Goal: Task Accomplishment & Management: Complete application form

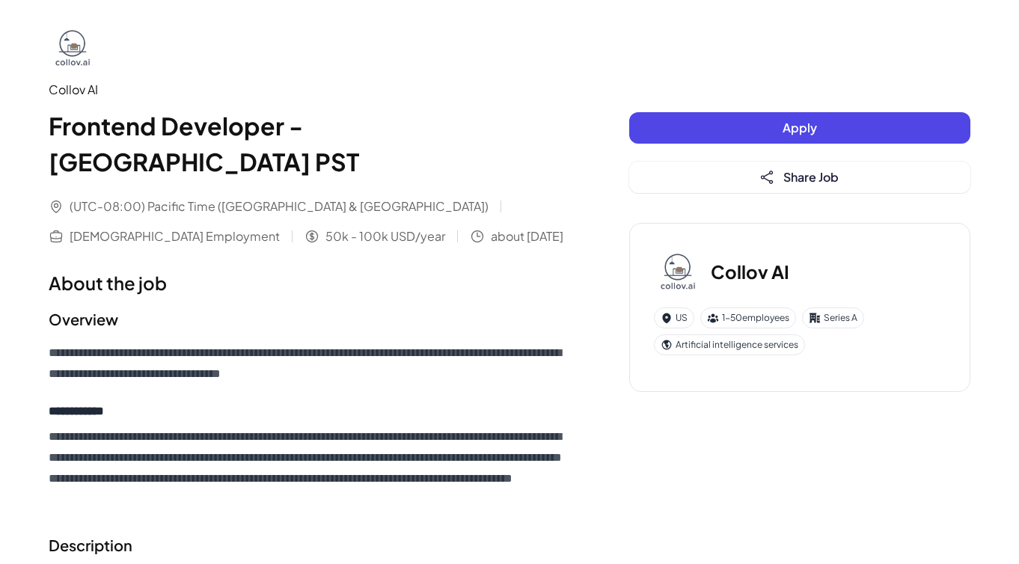
click at [681, 134] on button "Apply" at bounding box center [799, 127] width 341 height 31
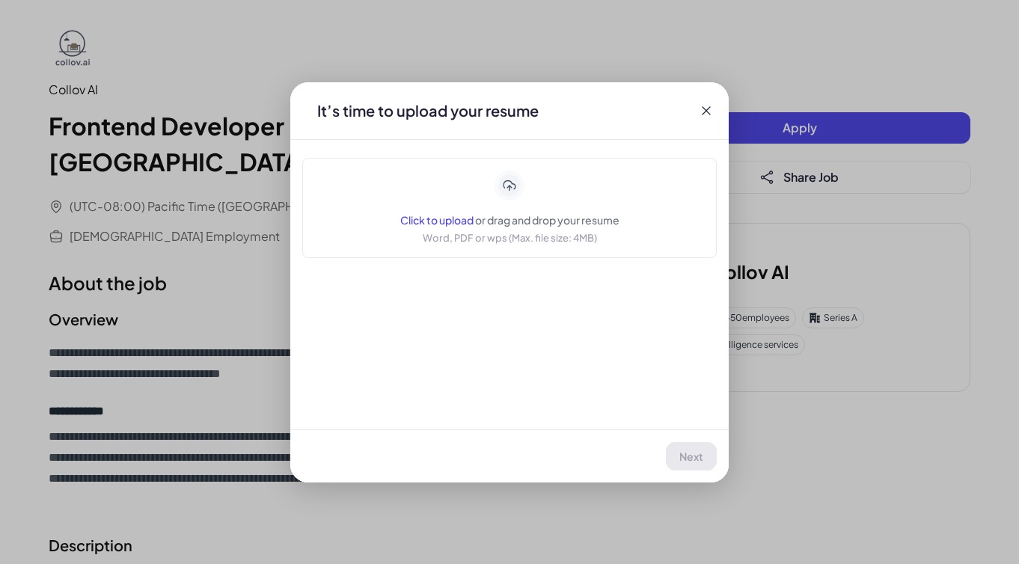
click at [441, 260] on div "It’s time to upload your resume Click to upload or drag and drop your resume Wo…" at bounding box center [509, 282] width 438 height 400
click at [437, 212] on div "Click to upload or drag and drop your resume" at bounding box center [509, 219] width 219 height 15
click at [705, 111] on icon at bounding box center [705, 110] width 8 height 8
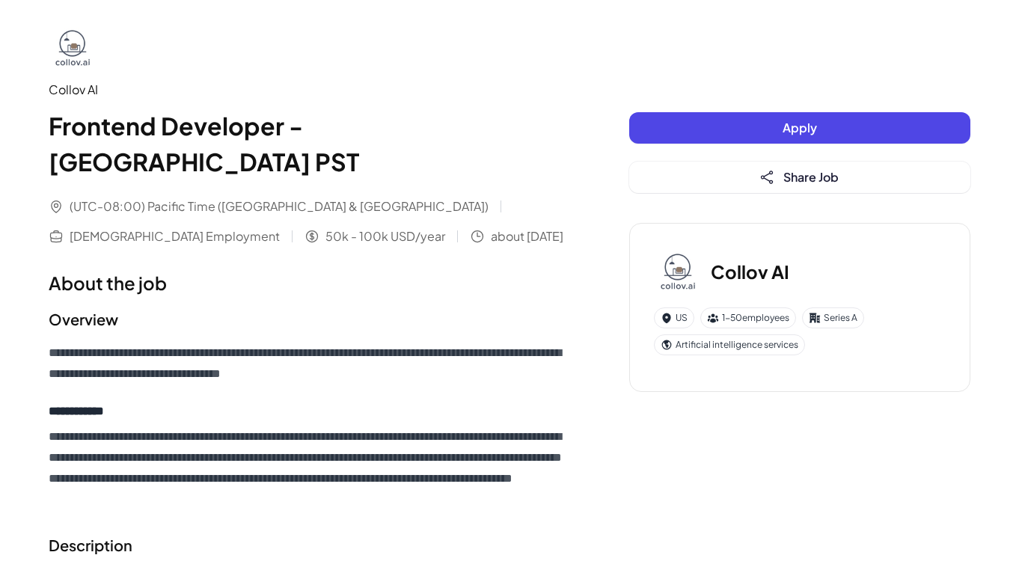
click at [269, 308] on h2 "Overview" at bounding box center [309, 319] width 521 height 22
click at [553, 269] on h1 "About the job" at bounding box center [309, 282] width 521 height 27
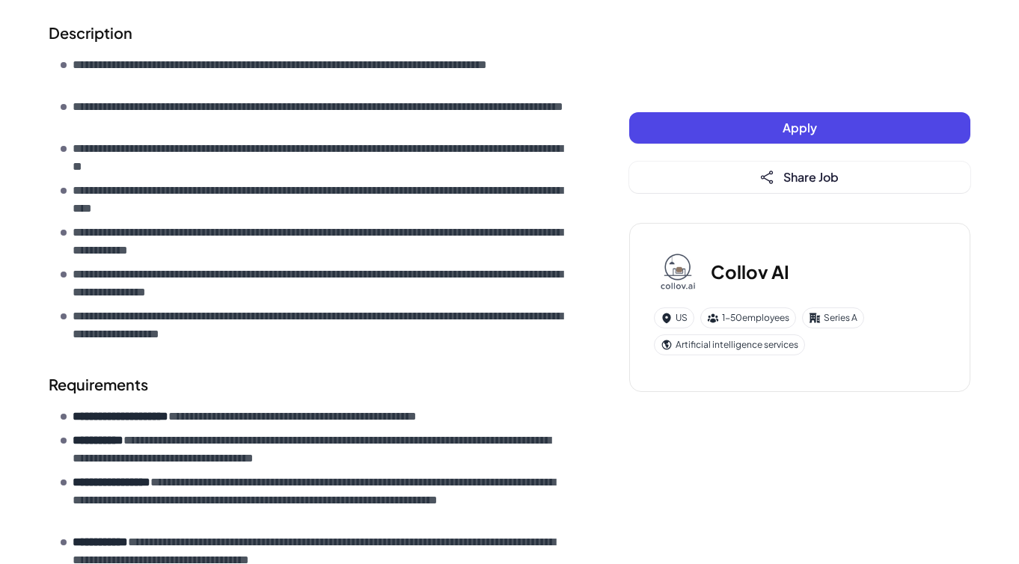
scroll to position [661, 0]
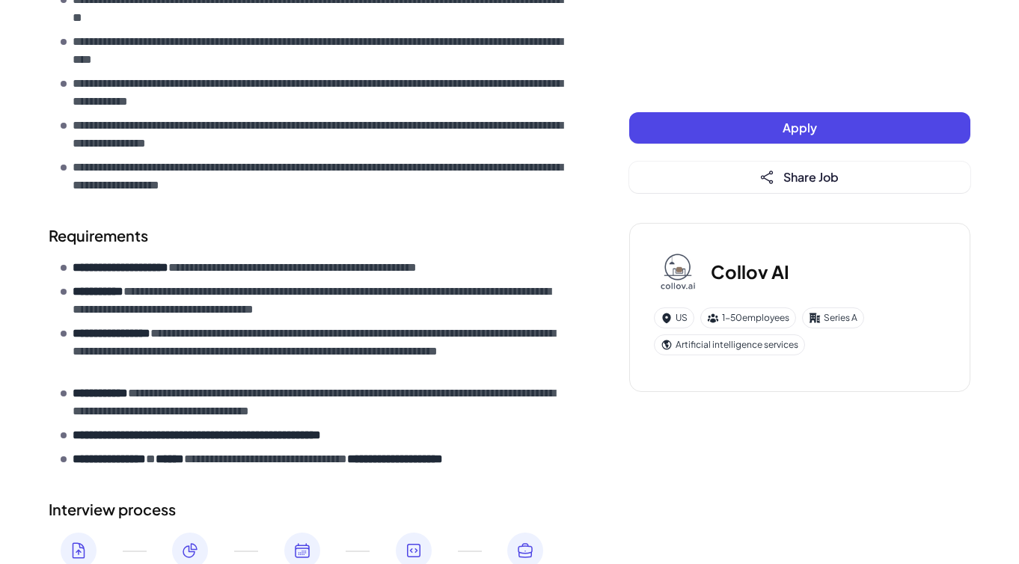
click at [690, 117] on button "Apply" at bounding box center [799, 127] width 341 height 31
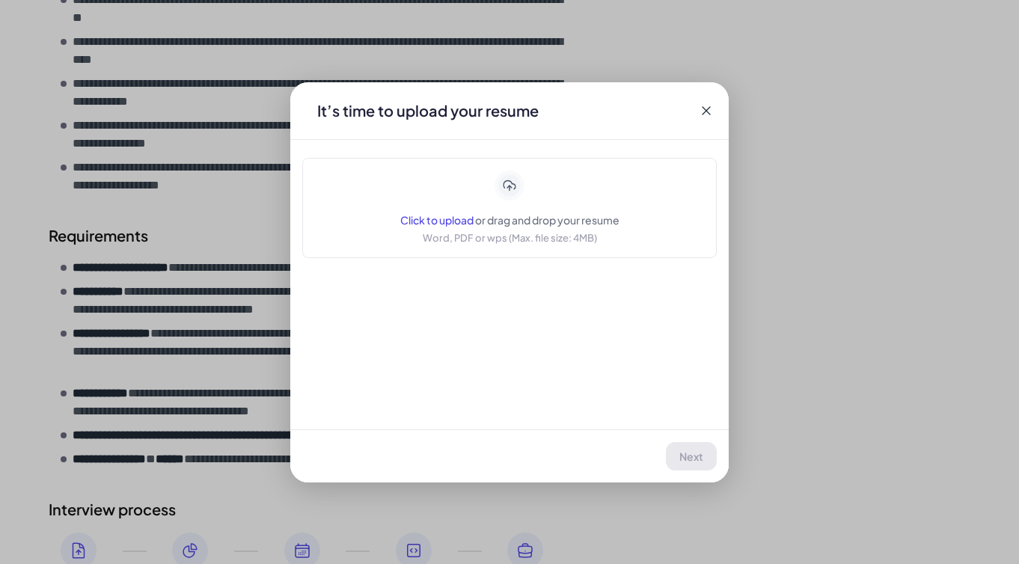
scroll to position [717, 0]
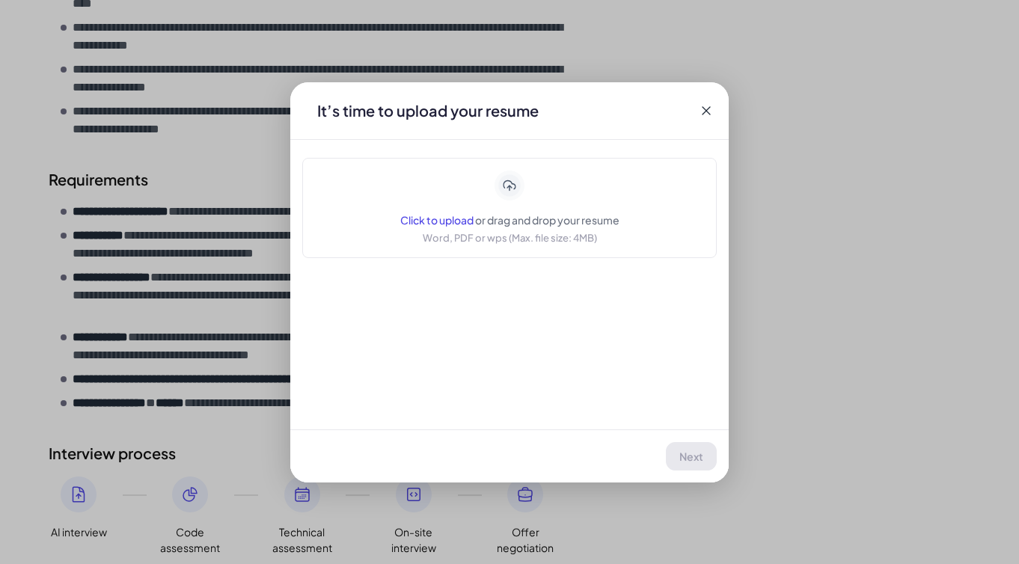
click at [702, 114] on icon at bounding box center [706, 110] width 15 height 15
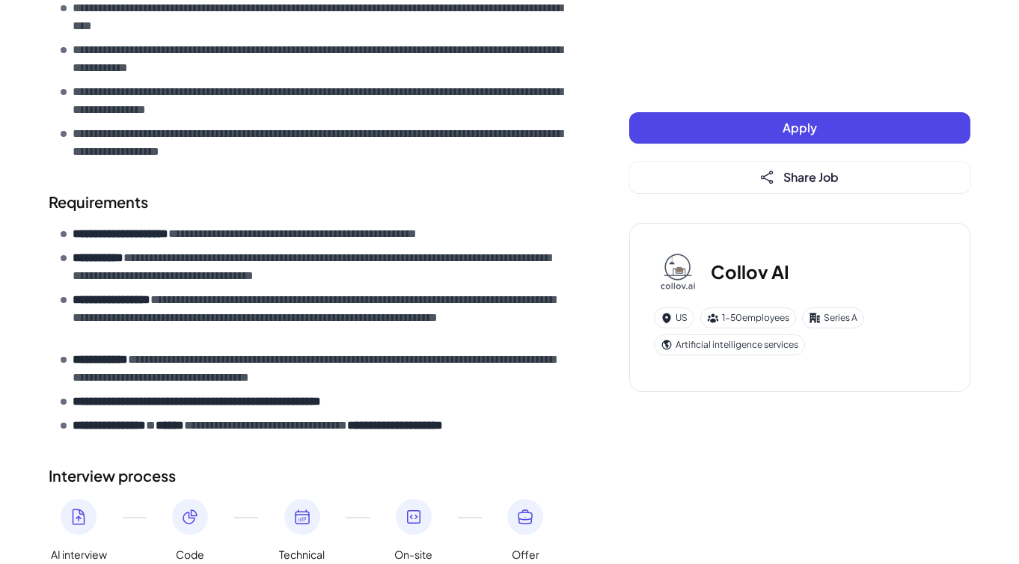
scroll to position [764, 0]
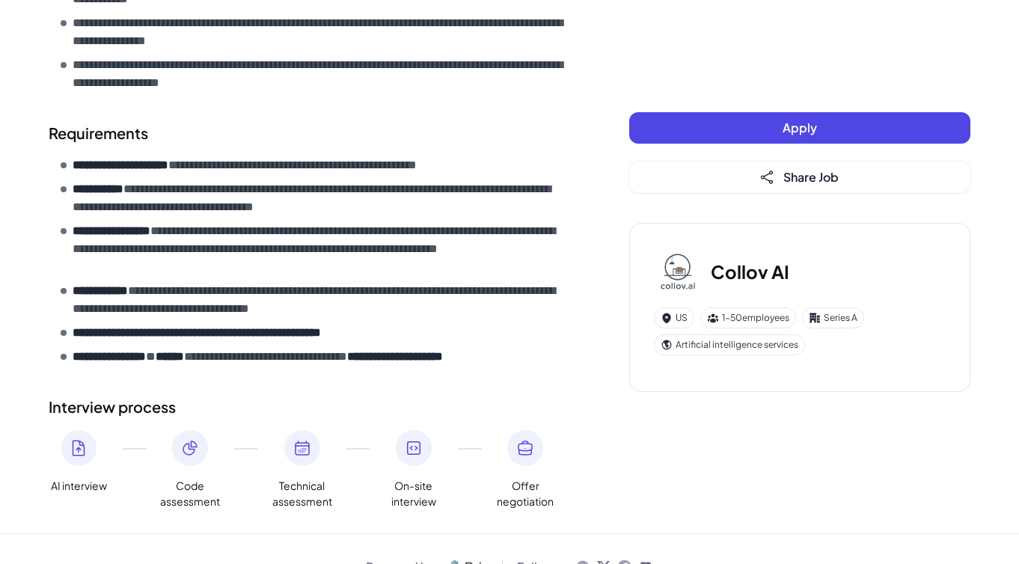
click at [723, 122] on button "Apply" at bounding box center [799, 127] width 341 height 31
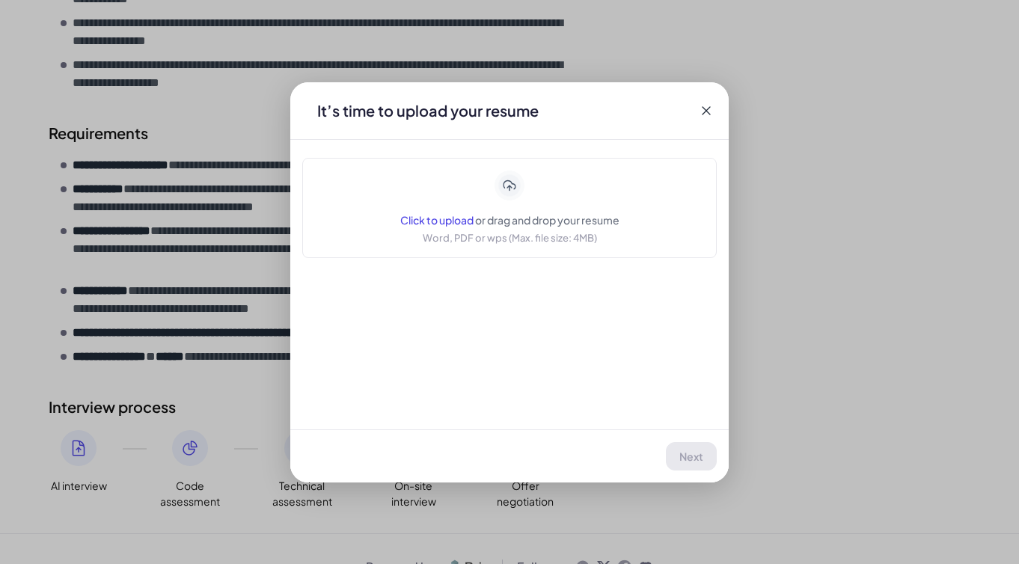
click at [455, 222] on span "Click to upload" at bounding box center [436, 219] width 73 height 13
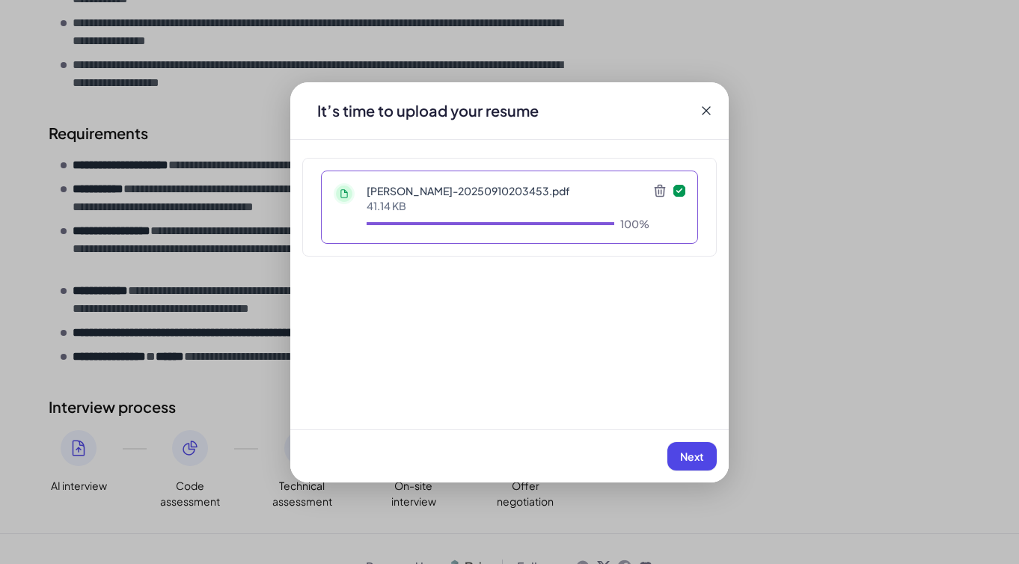
click at [680, 455] on span "Next" at bounding box center [692, 455] width 24 height 13
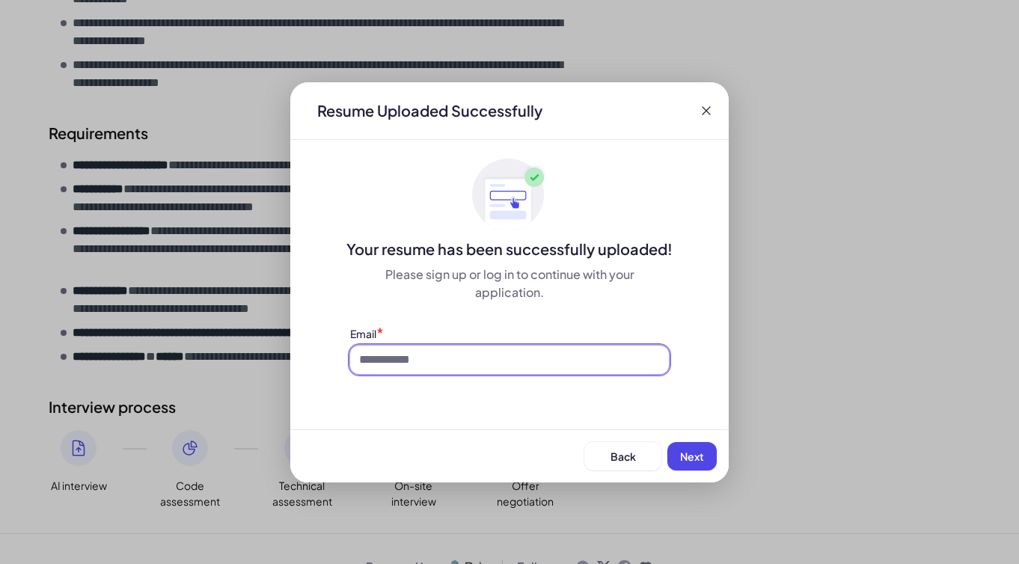
click at [579, 368] on input at bounding box center [509, 360] width 319 height 28
type input "**********"
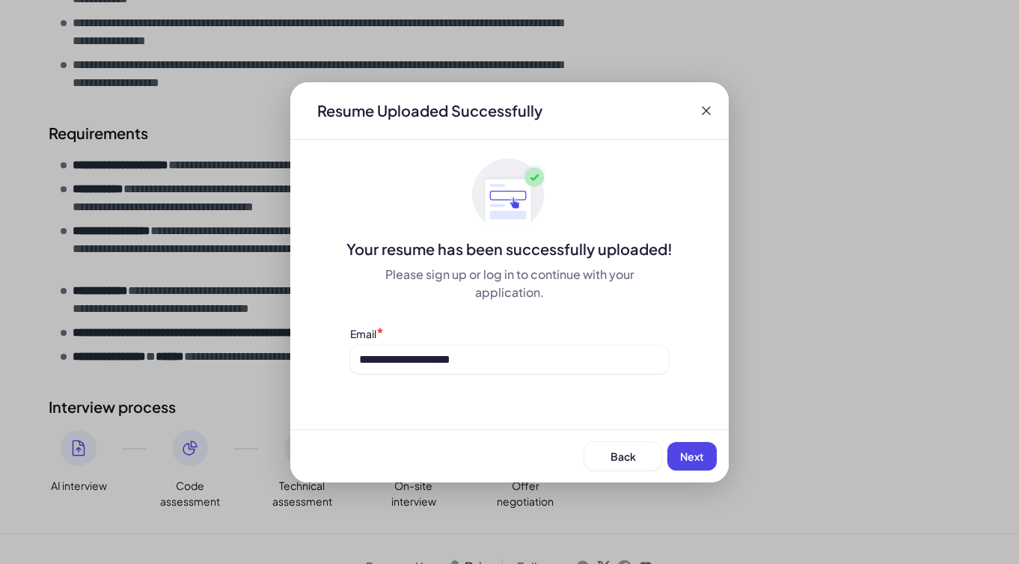
click at [679, 454] on button "Next" at bounding box center [691, 456] width 49 height 28
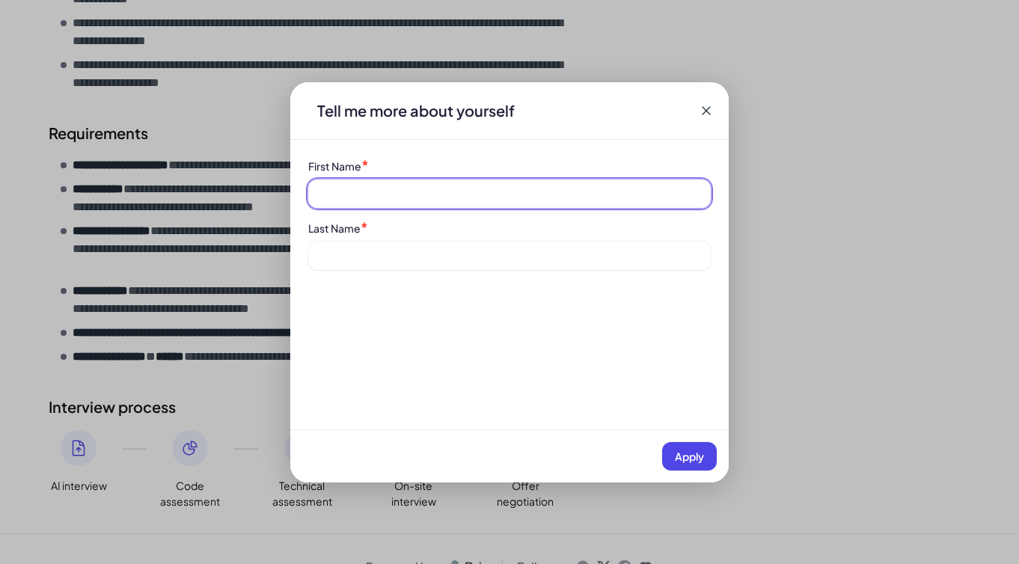
click at [521, 198] on input at bounding box center [509, 193] width 402 height 28
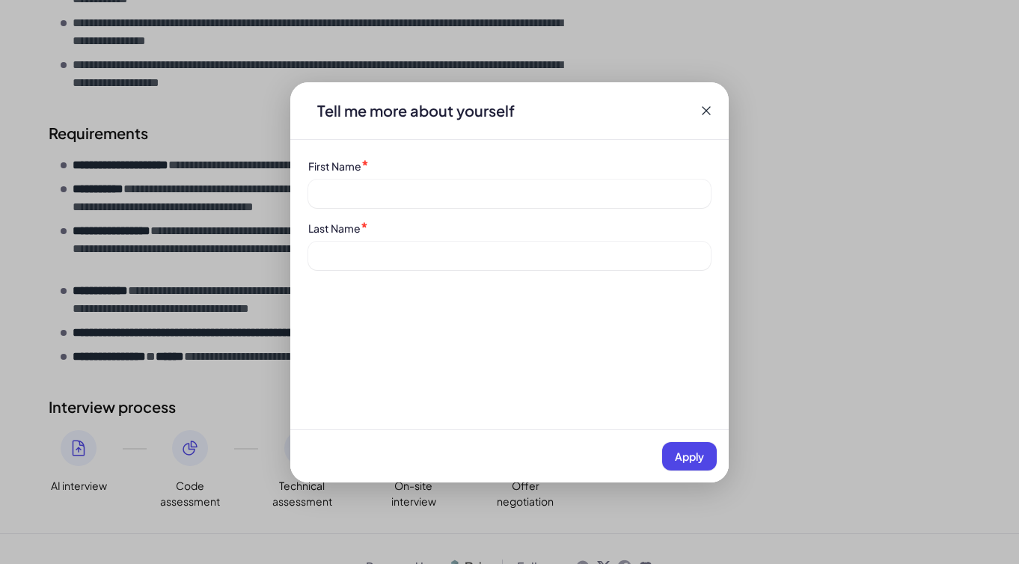
click at [504, 222] on div "Last Name *" at bounding box center [509, 228] width 402 height 16
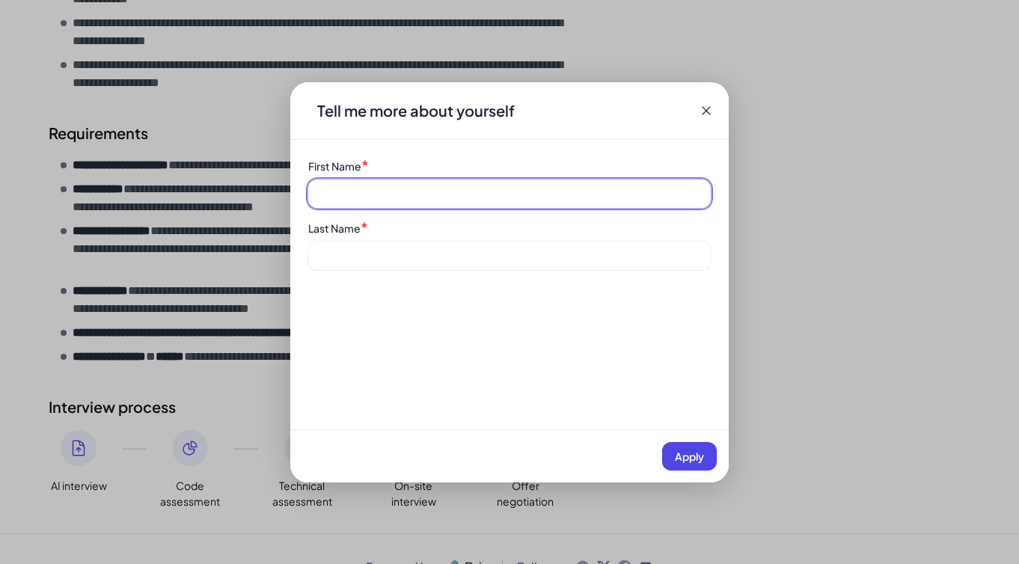
click at [452, 194] on input at bounding box center [509, 193] width 402 height 28
type input "******"
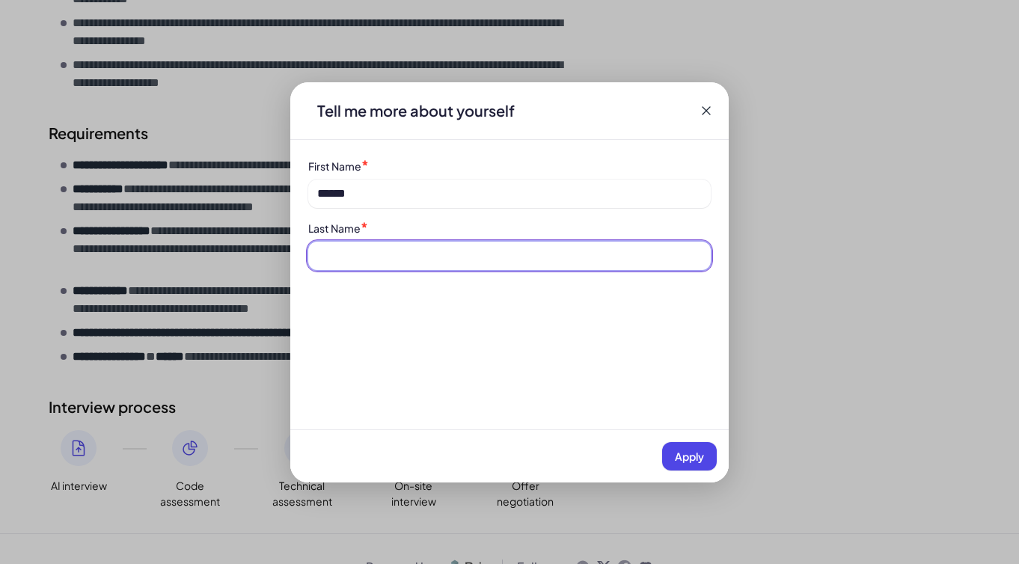
click at [409, 248] on input at bounding box center [509, 256] width 402 height 28
type input "****"
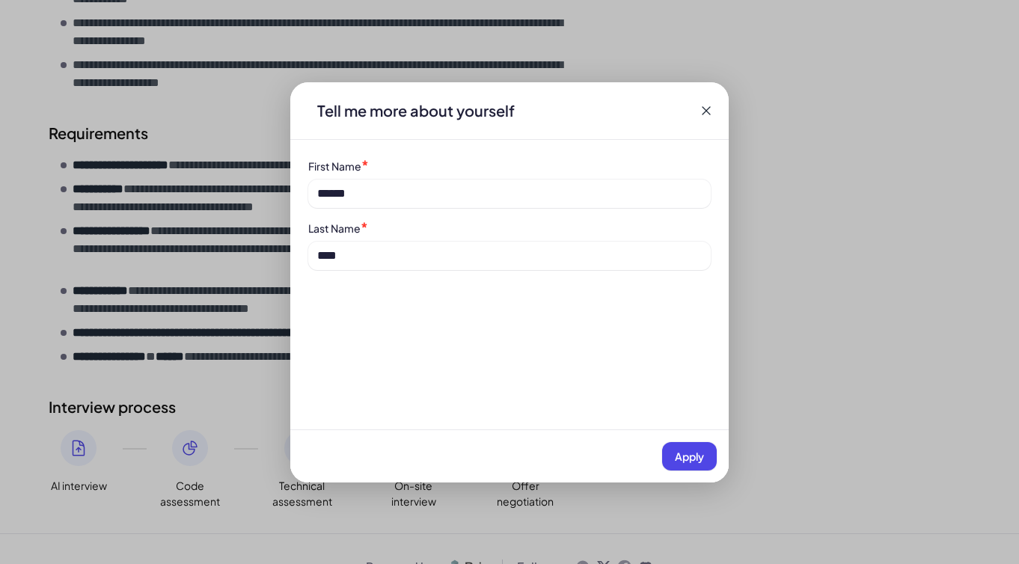
click at [670, 445] on button "Apply" at bounding box center [689, 456] width 55 height 28
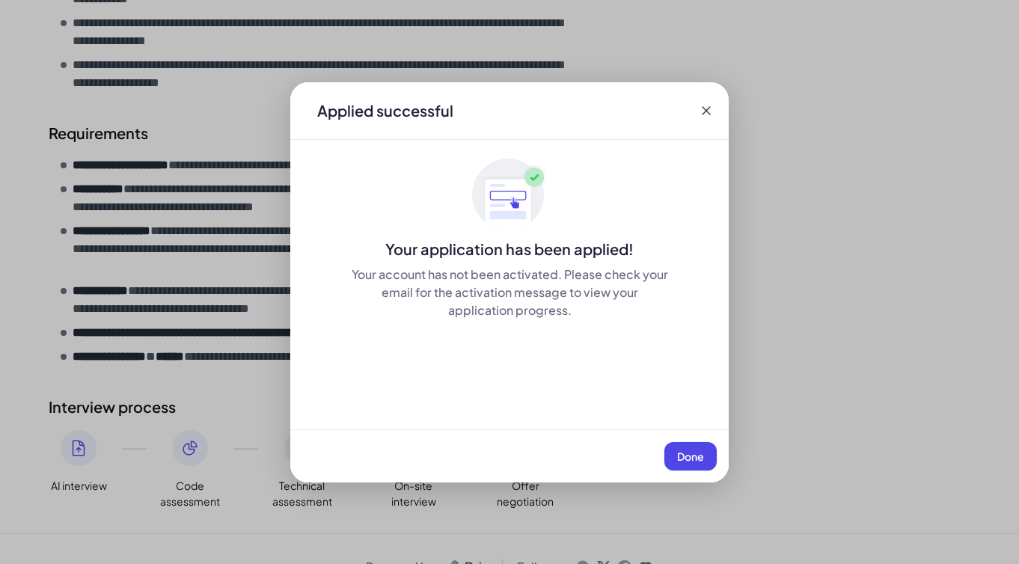
click at [694, 460] on span "Done" at bounding box center [690, 455] width 27 height 13
